Goal: Check status: Check status

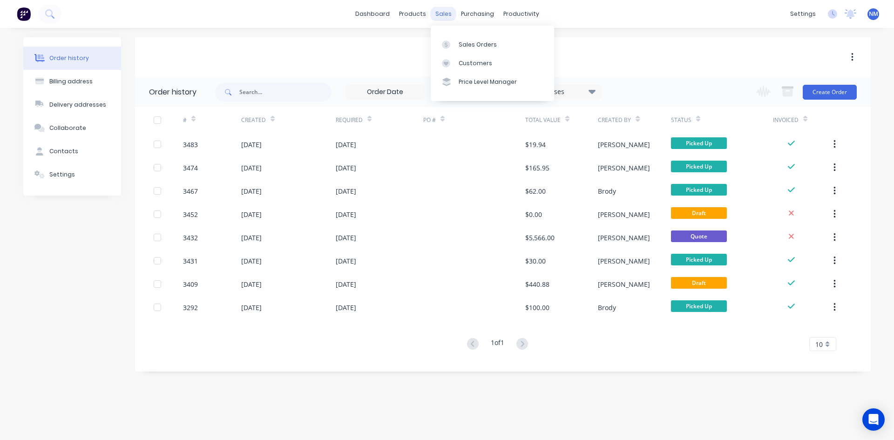
click at [444, 15] on div "sales" at bounding box center [444, 14] width 26 height 14
click at [456, 32] on div "Sales Orders Customers Price Level Manager" at bounding box center [492, 63] width 123 height 75
click at [459, 39] on link "Sales Orders" at bounding box center [492, 44] width 123 height 19
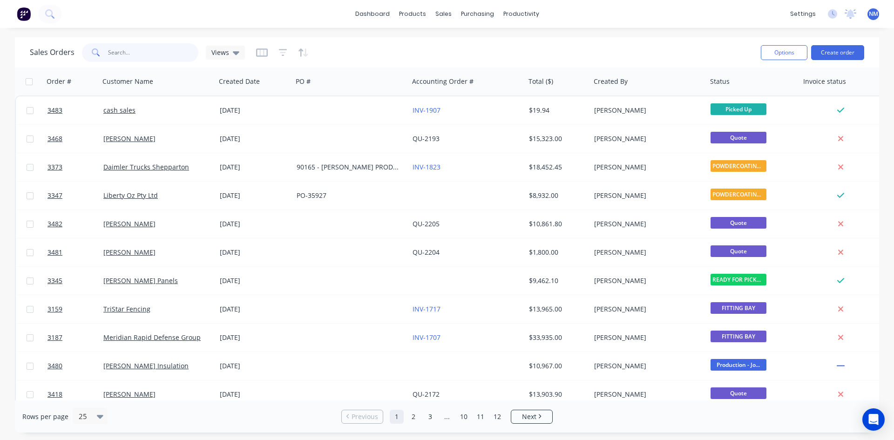
click at [129, 53] on input "text" at bounding box center [153, 52] width 91 height 19
type input "concrete"
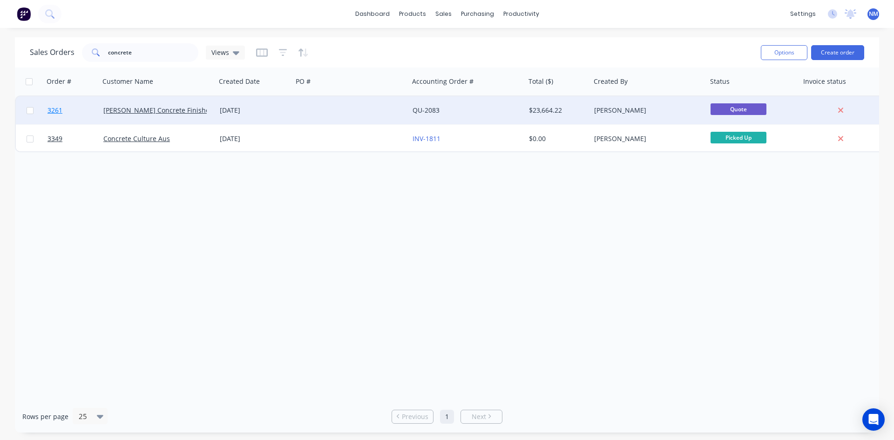
click at [50, 109] on span "3261" at bounding box center [55, 110] width 15 height 9
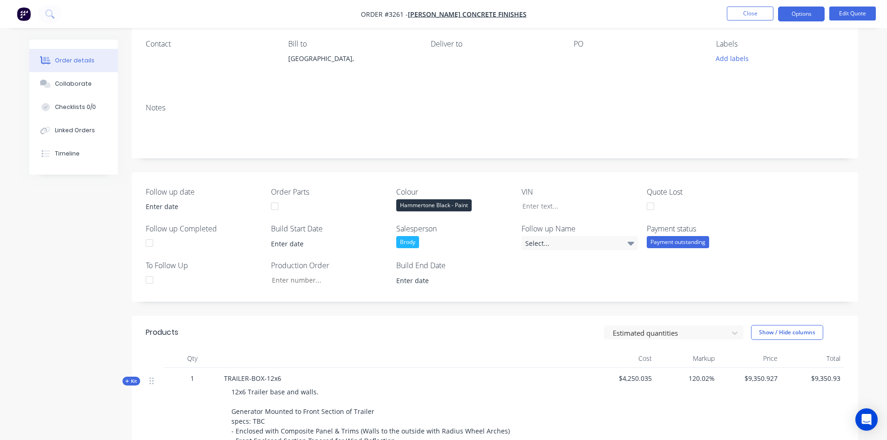
scroll to position [140, 0]
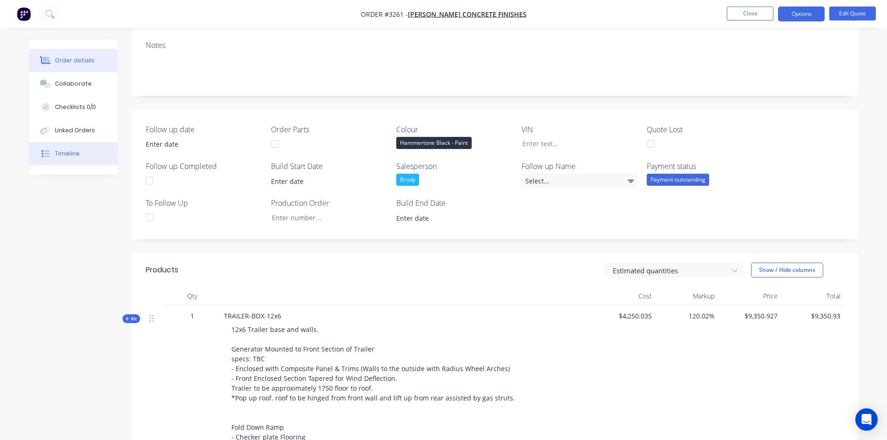
click at [84, 156] on button "Timeline" at bounding box center [73, 153] width 88 height 23
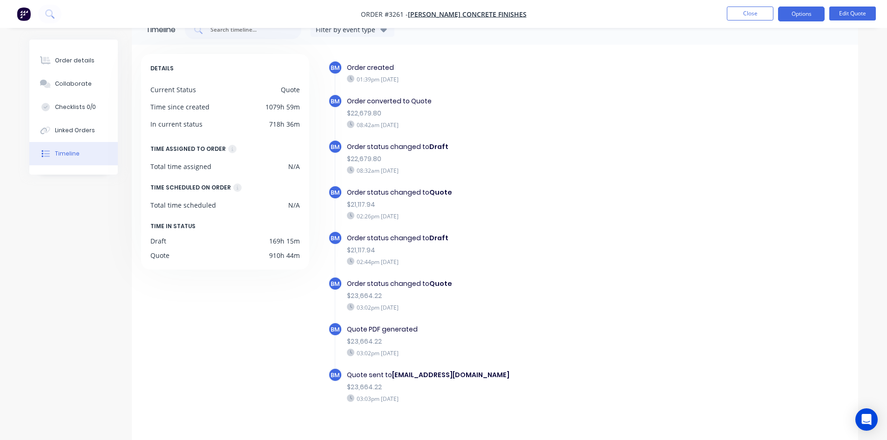
scroll to position [39, 0]
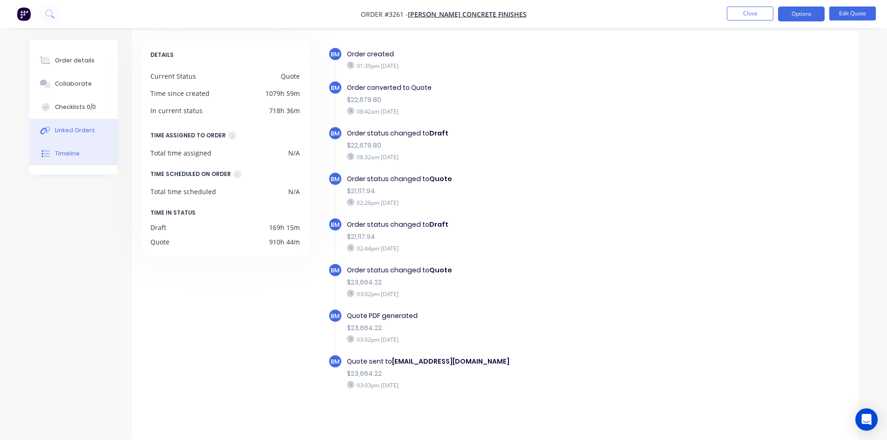
click at [69, 127] on div "Linked Orders" at bounding box center [75, 130] width 40 height 8
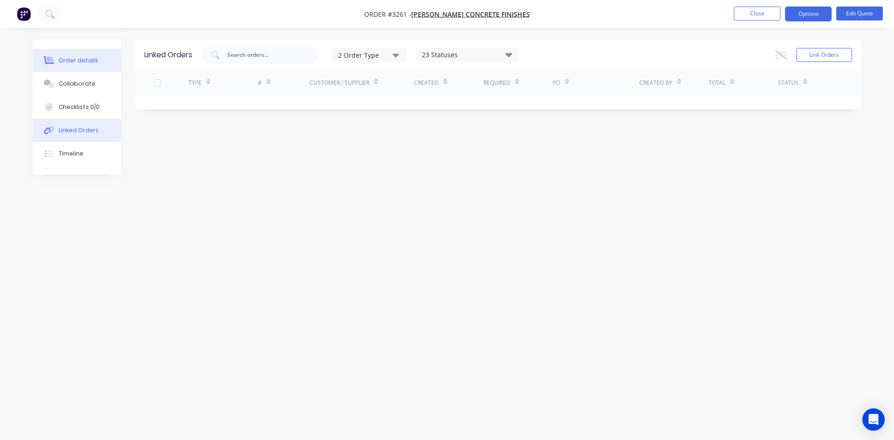
click at [68, 66] on button "Order details" at bounding box center [77, 60] width 88 height 23
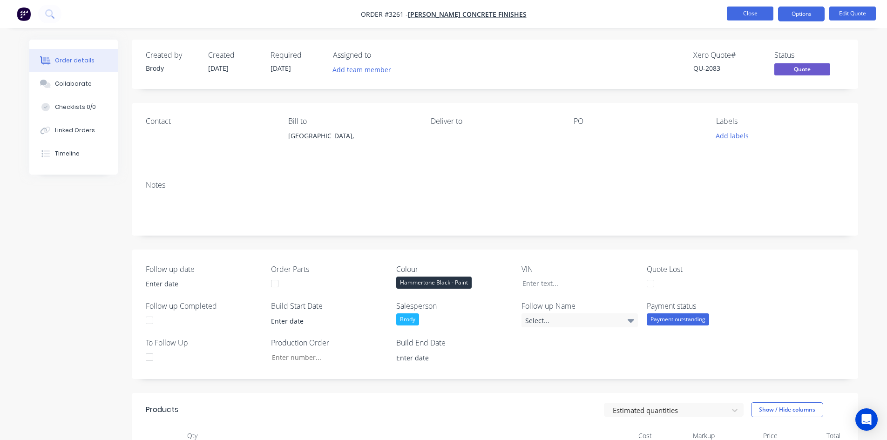
click at [740, 11] on button "Close" at bounding box center [750, 14] width 47 height 14
